Goal: Find specific page/section: Find specific page/section

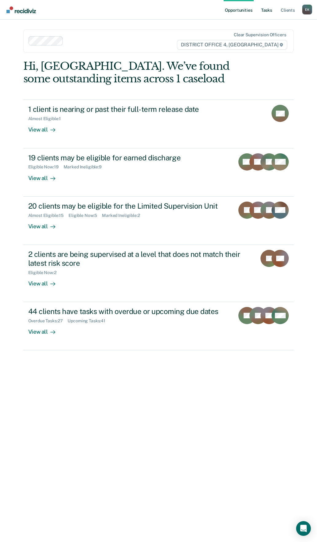
click at [270, 10] on link "Tasks" at bounding box center [267, 10] width 14 height 20
click at [264, 10] on link "Tasks" at bounding box center [267, 10] width 14 height 20
